Goal: Find specific page/section: Find specific page/section

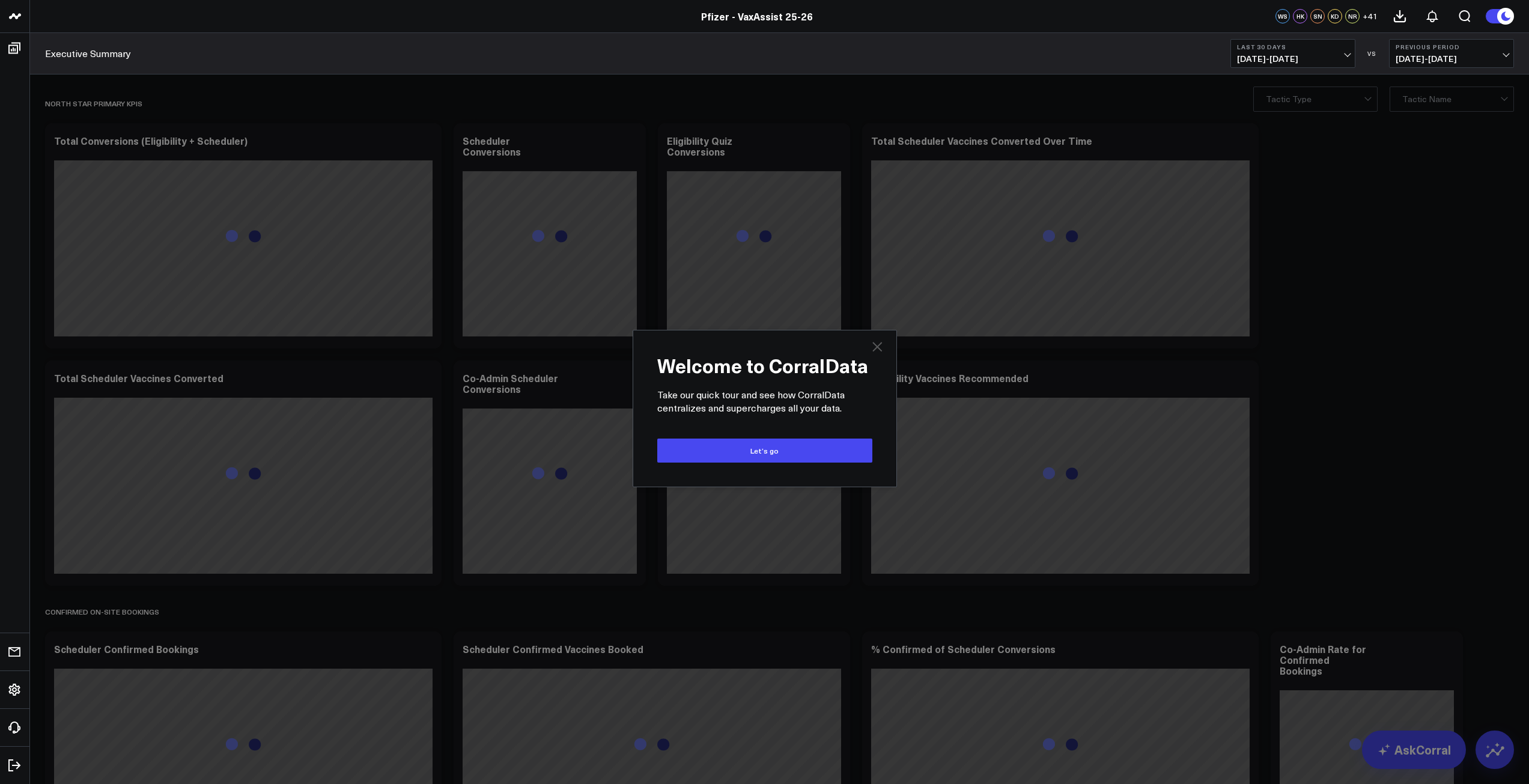
click at [877, 347] on icon "Close" at bounding box center [878, 346] width 9 height 9
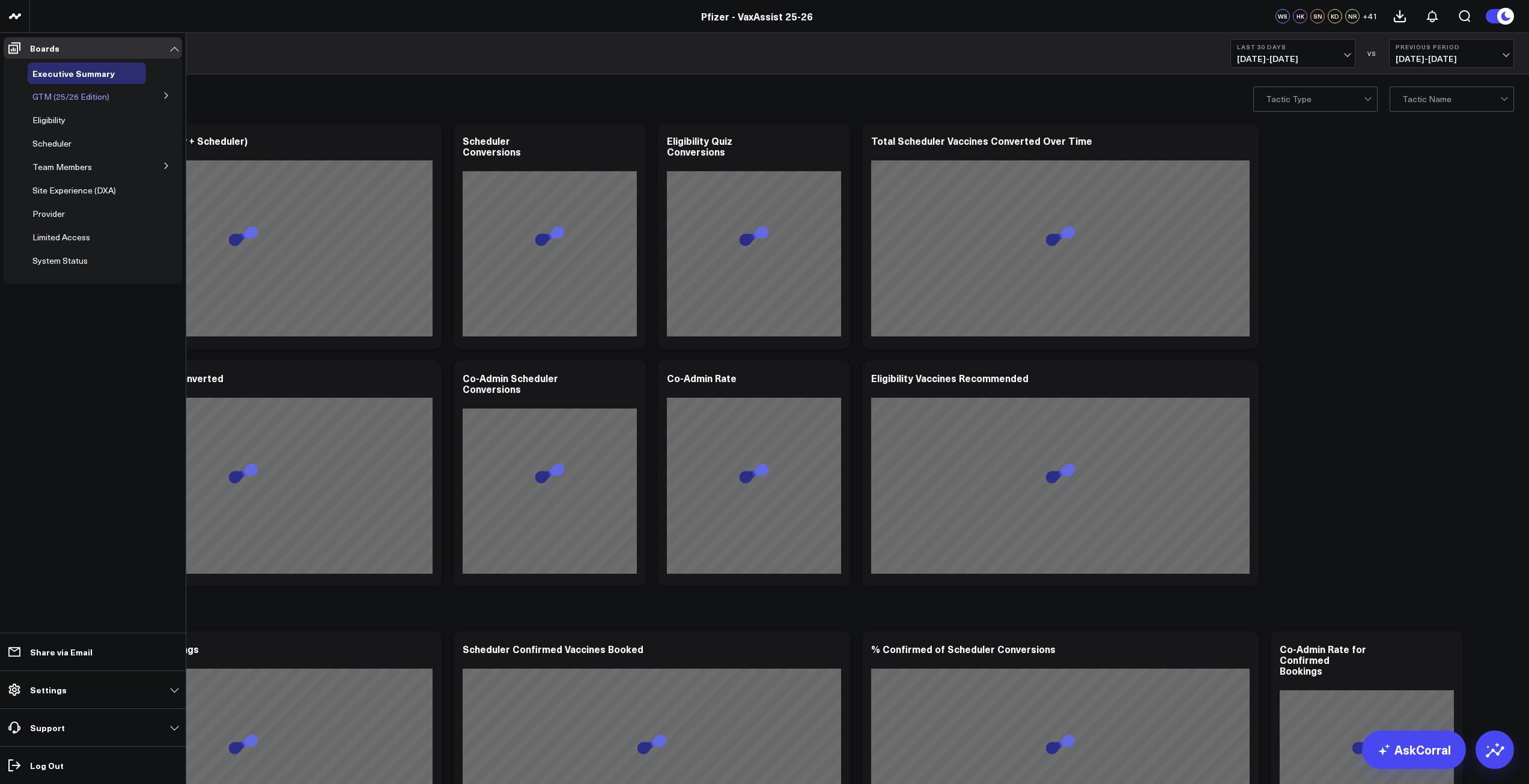
click at [133, 92] on div "GTM (25/26 Edition)" at bounding box center [87, 96] width 119 height 21
click at [164, 94] on icon at bounding box center [166, 95] width 7 height 7
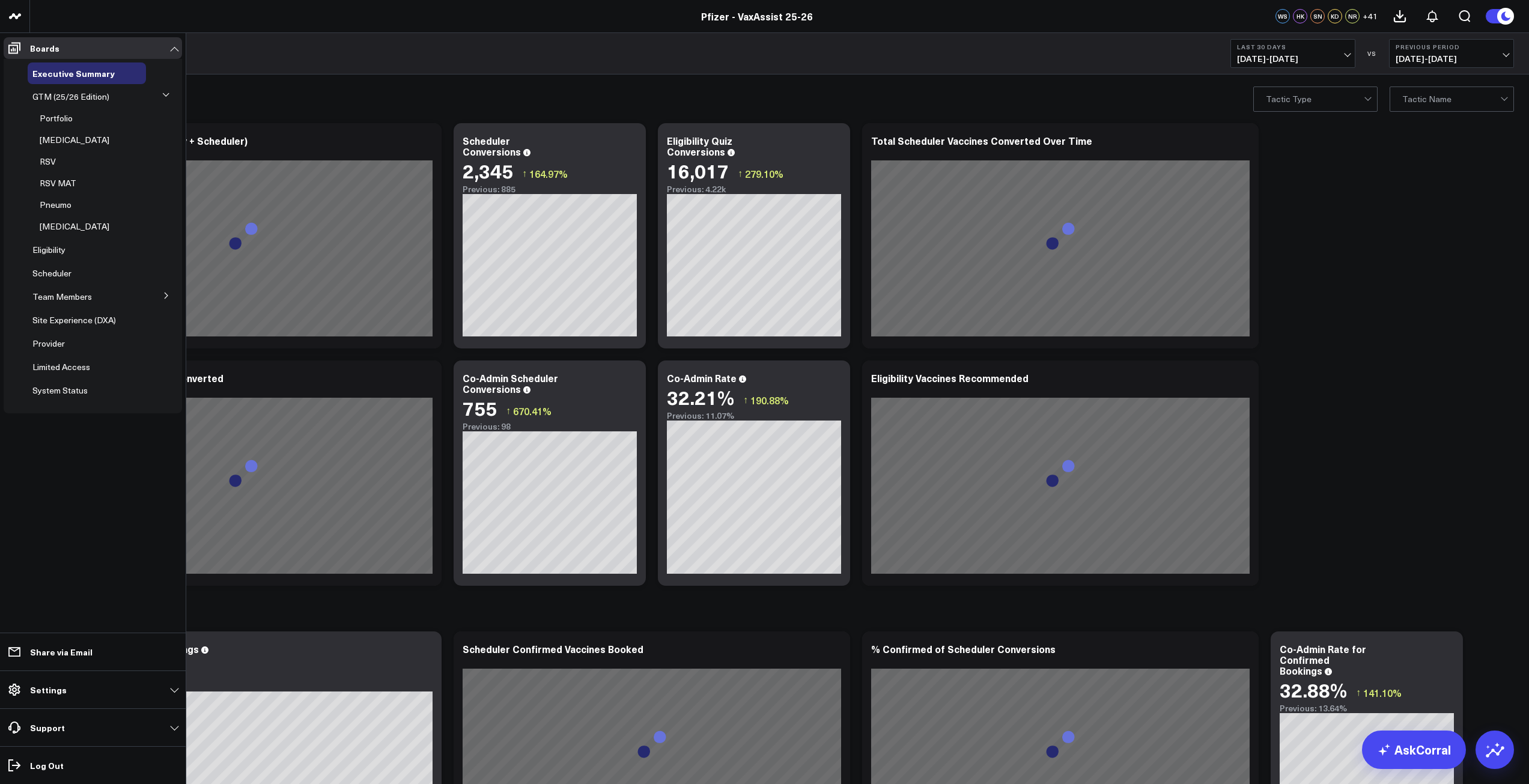
click at [164, 94] on icon at bounding box center [166, 95] width 6 height 3
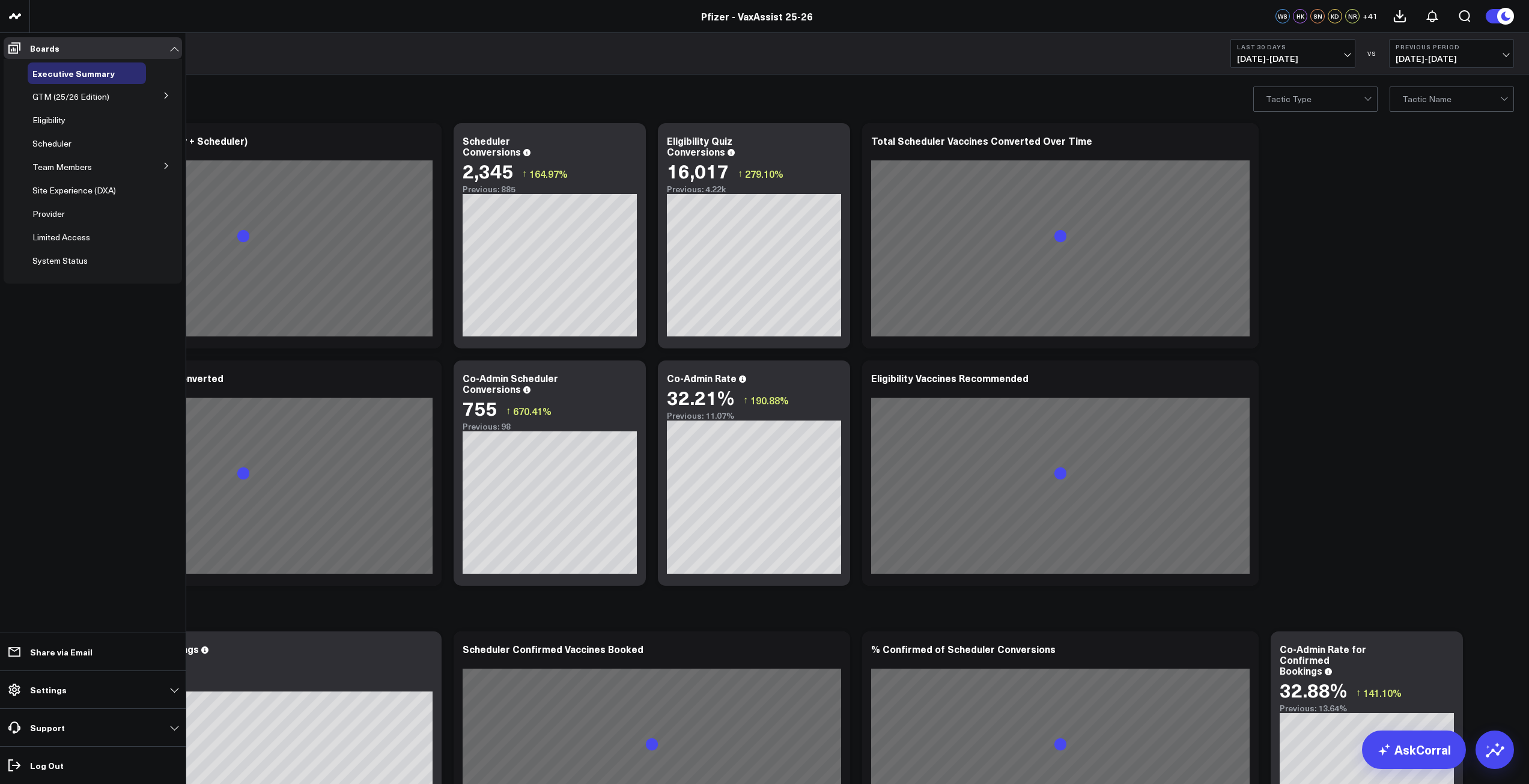
click at [164, 94] on icon at bounding box center [166, 95] width 7 height 7
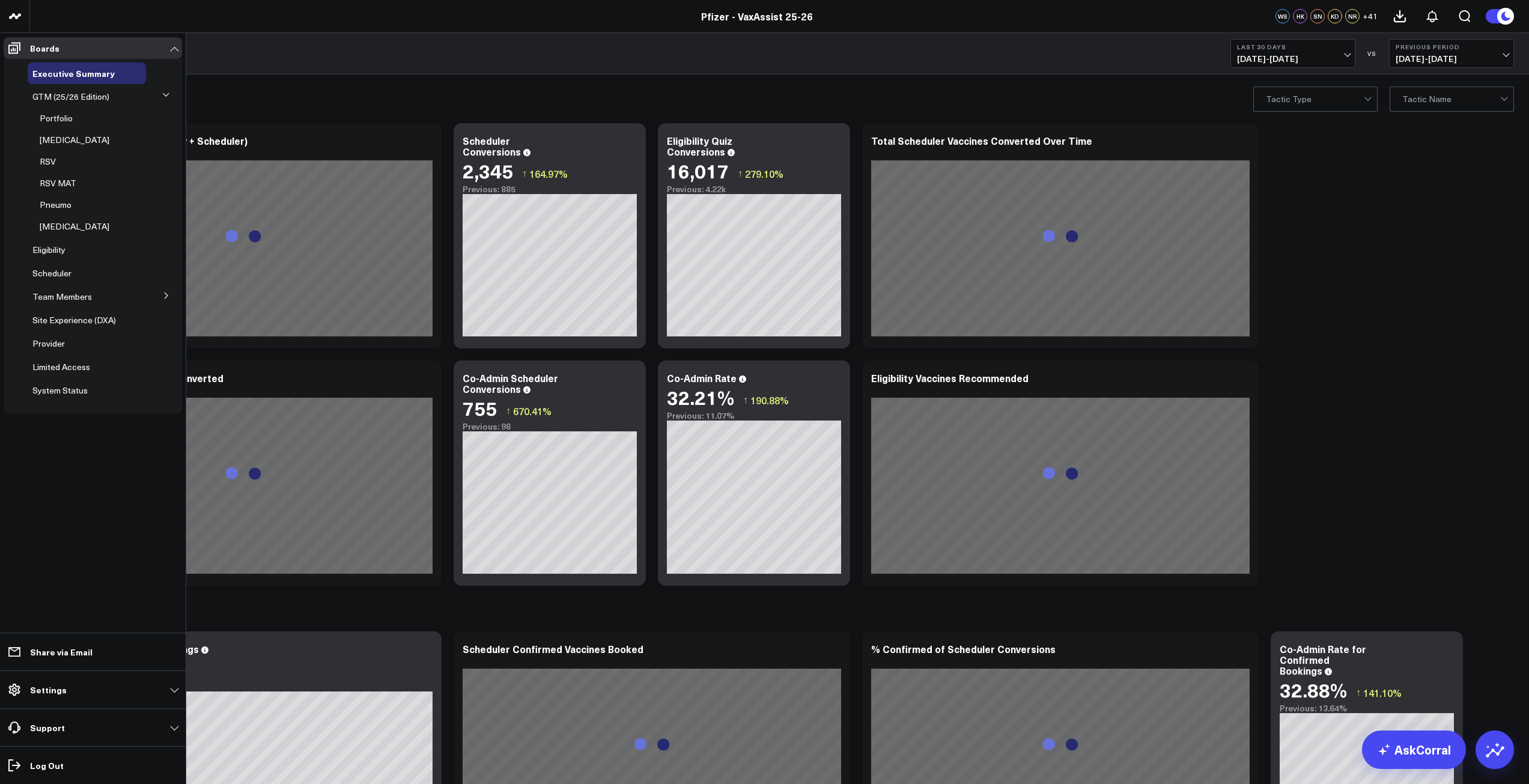
click at [164, 94] on icon at bounding box center [166, 95] width 6 height 3
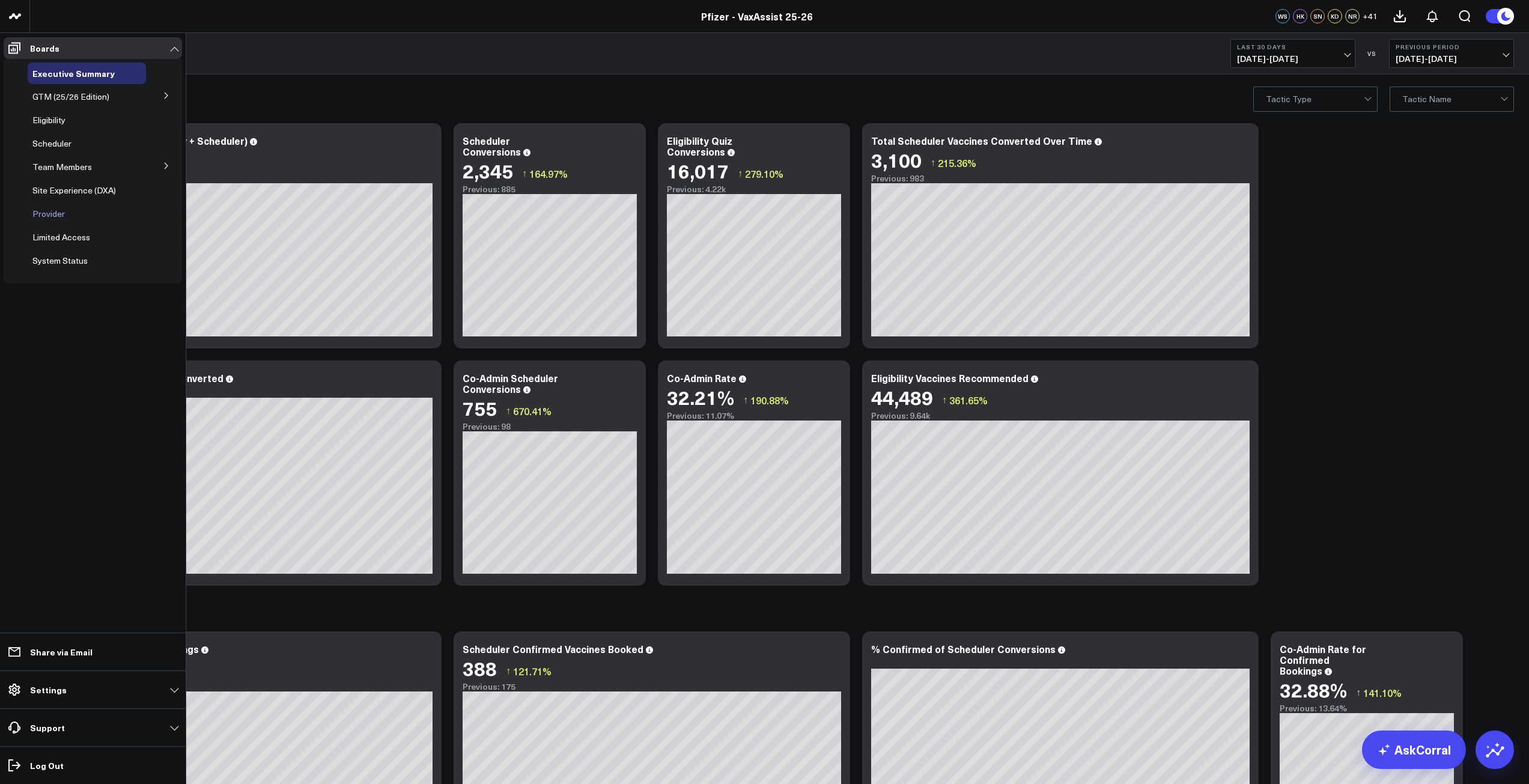
click at [49, 212] on span "Provider" at bounding box center [48, 213] width 32 height 11
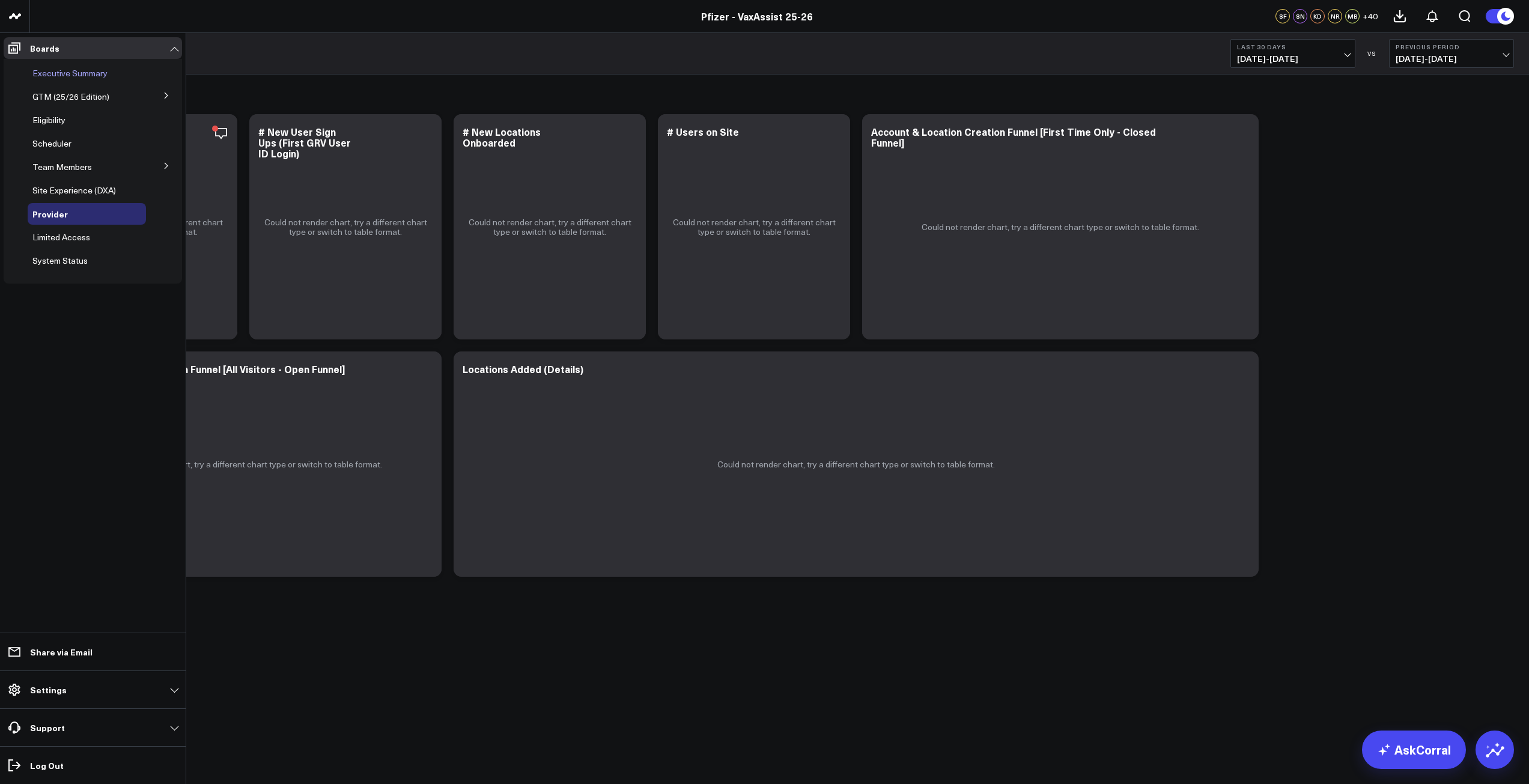
click at [64, 76] on span "Executive Summary" at bounding box center [70, 73] width 75 height 11
